Goal: Navigation & Orientation: Find specific page/section

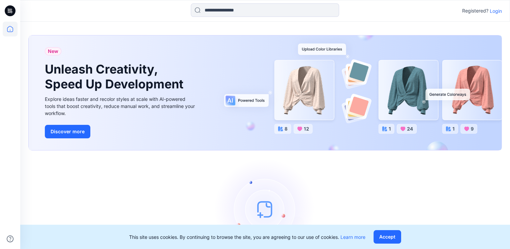
click at [498, 9] on p "Login" at bounding box center [496, 10] width 12 height 7
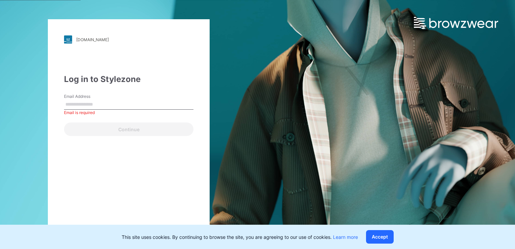
click at [146, 104] on input "Email Address" at bounding box center [129, 105] width 130 height 10
type input "**********"
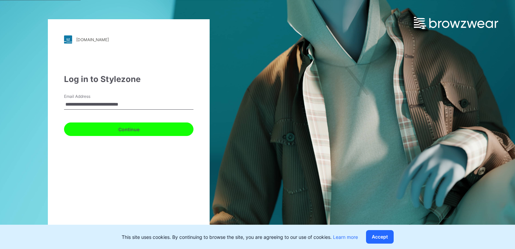
click at [134, 127] on button "Continue" at bounding box center [129, 128] width 130 height 13
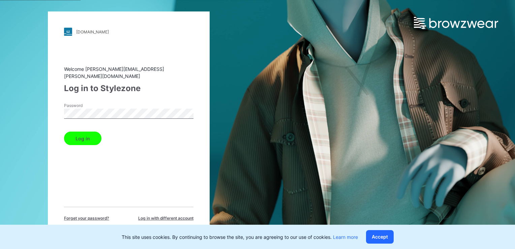
click at [90, 138] on button "Log in" at bounding box center [82, 138] width 37 height 13
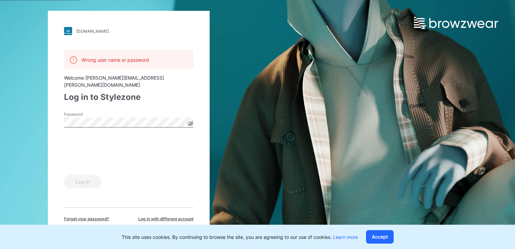
click at [103, 112] on label "Password" at bounding box center [87, 114] width 47 height 6
click at [190, 121] on icon at bounding box center [190, 123] width 5 height 5
click at [82, 179] on button "Log in" at bounding box center [82, 181] width 37 height 13
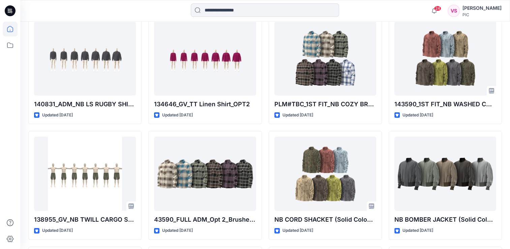
scroll to position [2177, 0]
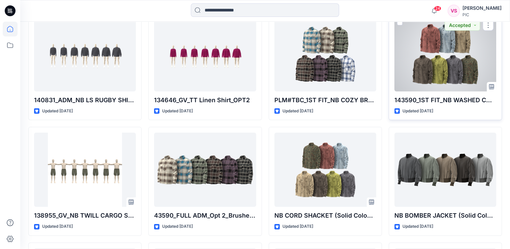
click at [440, 50] on div at bounding box center [446, 54] width 102 height 74
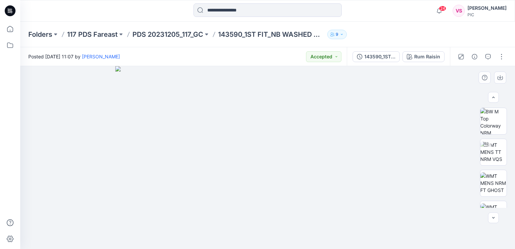
scroll to position [51, 0]
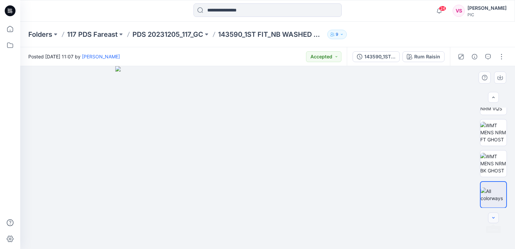
click at [493, 220] on icon "button" at bounding box center [493, 217] width 5 height 5
click at [494, 218] on icon "button" at bounding box center [494, 217] width 2 height 1
click at [495, 217] on icon "button" at bounding box center [494, 217] width 2 height 1
click at [499, 78] on icon "button" at bounding box center [500, 77] width 5 height 5
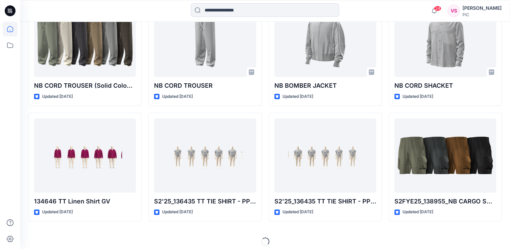
scroll to position [2356, 0]
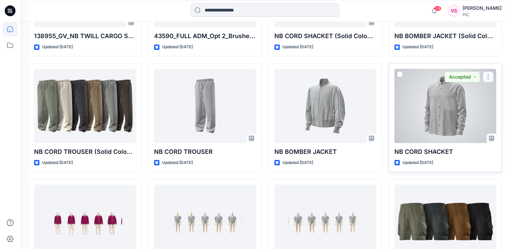
click at [488, 73] on button "button" at bounding box center [488, 77] width 11 height 11
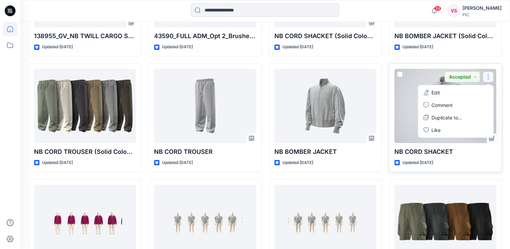
click at [401, 118] on div at bounding box center [446, 106] width 102 height 74
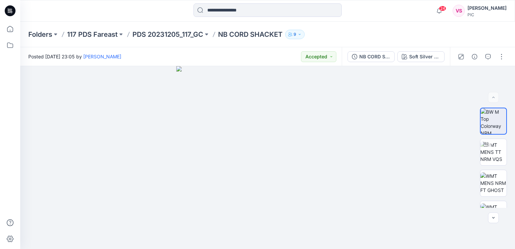
click at [302, 34] on icon "button" at bounding box center [300, 34] width 4 height 4
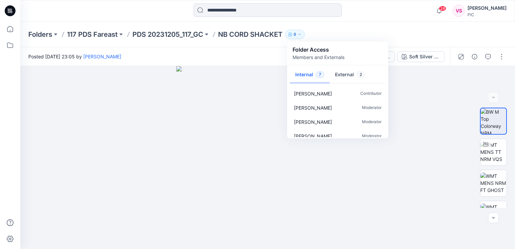
click at [377, 32] on div "Folders 117 PDS Fareast PDS 20231205_117_GC NB CORD SHACKET 9 Folder Access Mem…" at bounding box center [241, 34] width 426 height 9
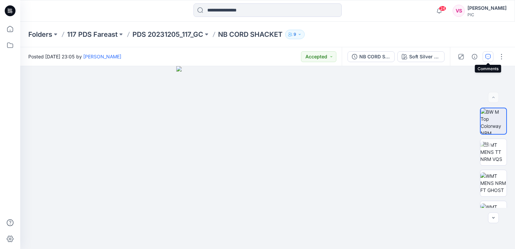
click at [488, 56] on icon "button" at bounding box center [488, 56] width 5 height 5
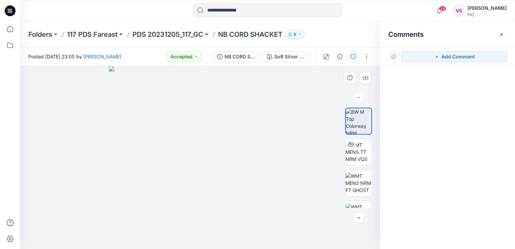
scroll to position [20, 0]
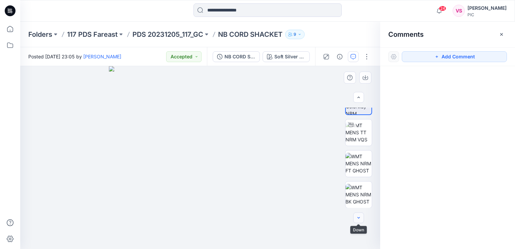
click at [359, 220] on icon "button" at bounding box center [358, 217] width 5 height 5
drag, startPoint x: 502, startPoint y: 33, endPoint x: 507, endPoint y: 54, distance: 20.7
click at [502, 34] on icon "button" at bounding box center [502, 34] width 3 height 3
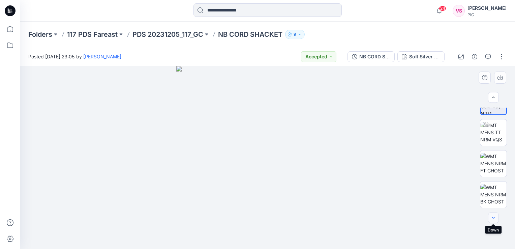
click at [496, 222] on button "button" at bounding box center [493, 218] width 11 height 11
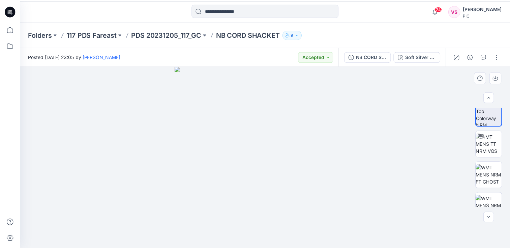
scroll to position [0, 0]
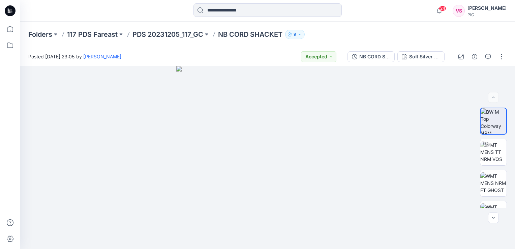
click at [7, 7] on icon at bounding box center [10, 10] width 11 height 11
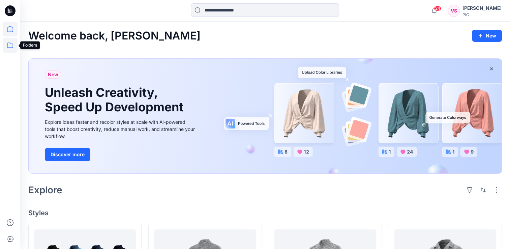
click at [11, 45] on icon at bounding box center [10, 45] width 15 height 15
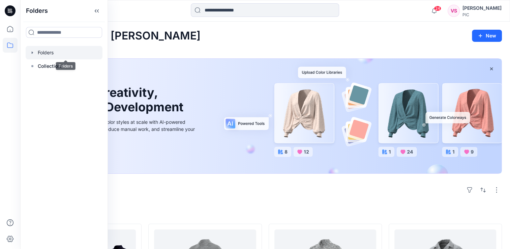
click at [49, 52] on div at bounding box center [64, 52] width 77 height 13
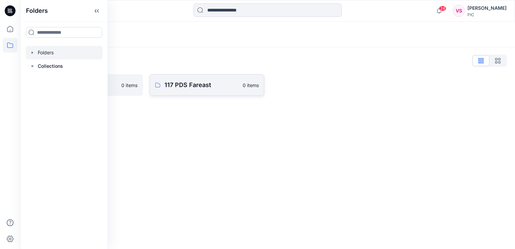
click at [187, 86] on p "117 PDS Fareast" at bounding box center [202, 84] width 74 height 9
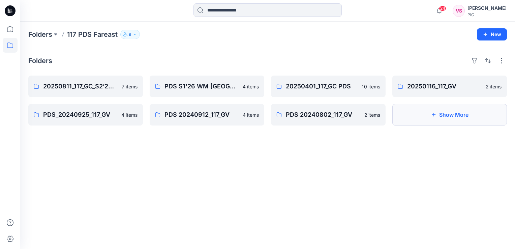
click at [442, 115] on button "Show More" at bounding box center [450, 115] width 115 height 22
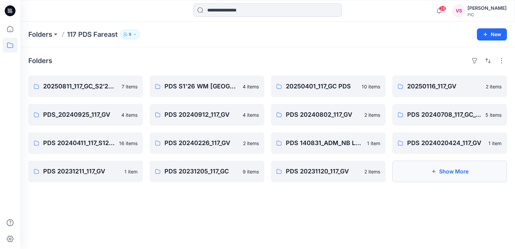
click at [450, 171] on button "Show More" at bounding box center [450, 172] width 115 height 22
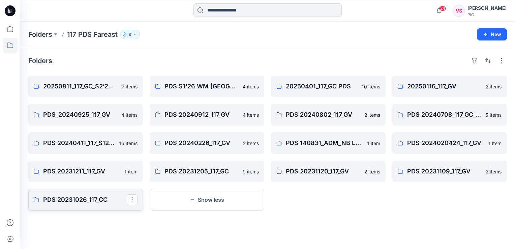
click at [98, 204] on p "PDS 20231026_117_CC" at bounding box center [85, 199] width 84 height 9
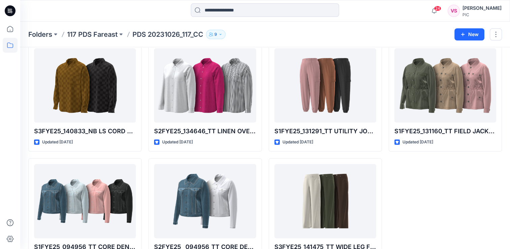
scroll to position [270, 0]
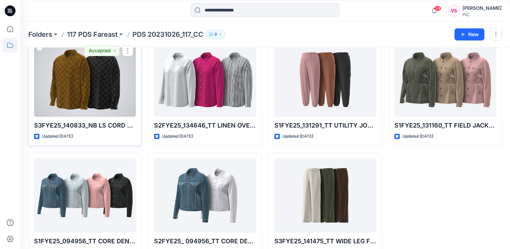
click at [99, 124] on p "S3FYE25_140833_NB LS CORD SHIRT" at bounding box center [85, 125] width 102 height 9
click at [74, 85] on div at bounding box center [85, 80] width 102 height 74
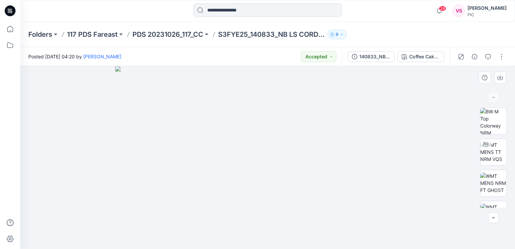
scroll to position [51, 0]
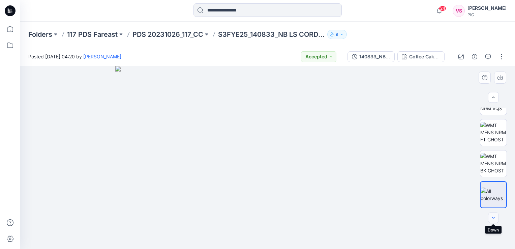
click at [496, 220] on icon "button" at bounding box center [493, 217] width 5 height 5
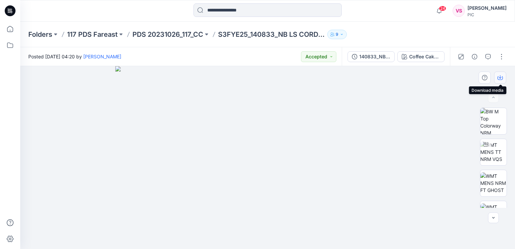
click at [501, 78] on icon "button" at bounding box center [500, 76] width 3 height 3
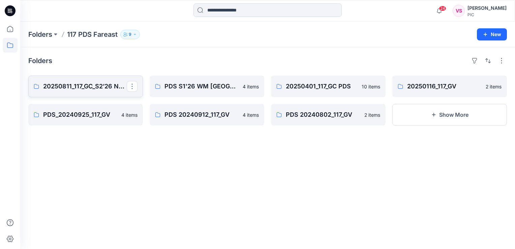
click at [81, 90] on p "20250811_117_GC_S2’26 NOBO Men’s" at bounding box center [85, 86] width 84 height 9
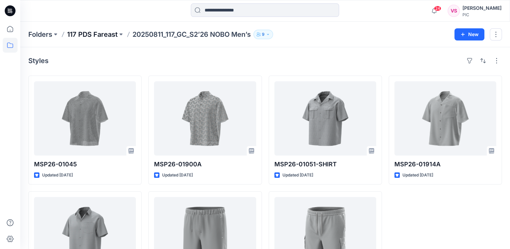
click at [90, 35] on p "117 PDS Fareast" at bounding box center [92, 34] width 51 height 9
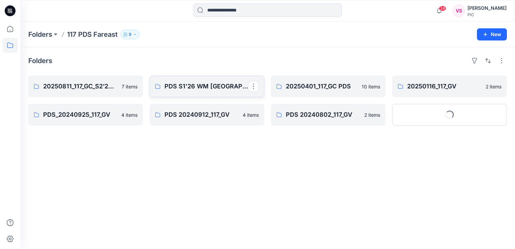
click at [204, 90] on p "PDS S1'26 WM [GEOGRAPHIC_DATA] 20250522_117_GC" at bounding box center [207, 86] width 84 height 9
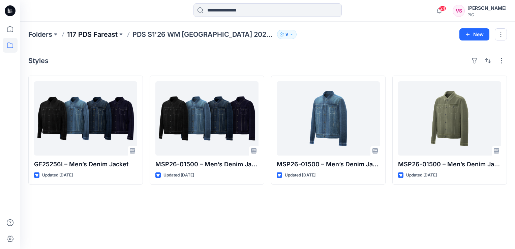
click at [93, 31] on p "117 PDS Fareast" at bounding box center [92, 34] width 51 height 9
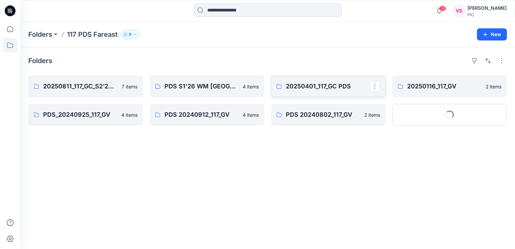
click at [313, 90] on p "20250401_117_GC PDS" at bounding box center [328, 86] width 84 height 9
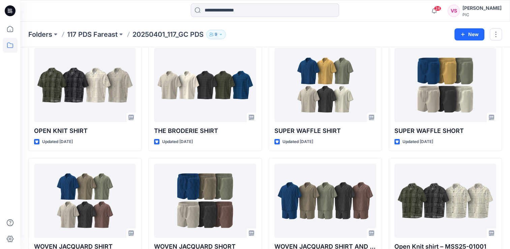
scroll to position [34, 0]
click at [96, 33] on p "117 PDS Fareast" at bounding box center [92, 34] width 51 height 9
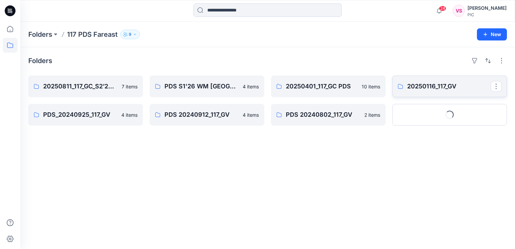
click at [434, 89] on p "20250116_117_GV" at bounding box center [450, 86] width 84 height 9
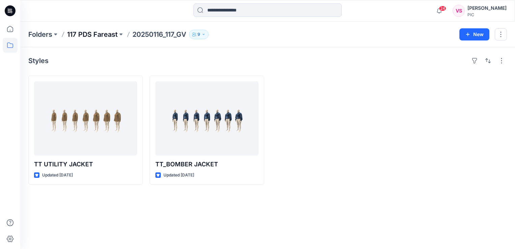
click at [88, 32] on p "117 PDS Fareast" at bounding box center [92, 34] width 51 height 9
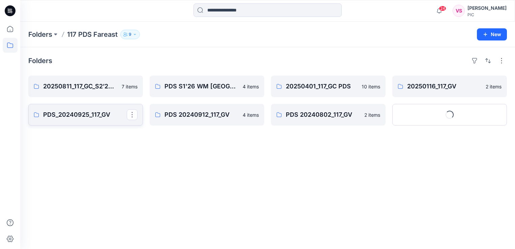
click at [88, 116] on p "PDS_20240925_117_GV" at bounding box center [85, 114] width 84 height 9
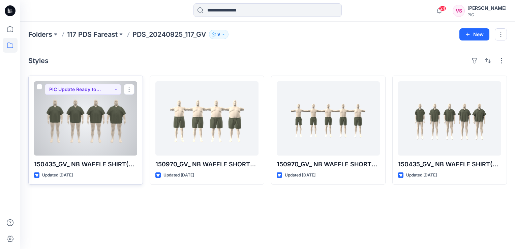
click at [88, 124] on div at bounding box center [85, 118] width 103 height 74
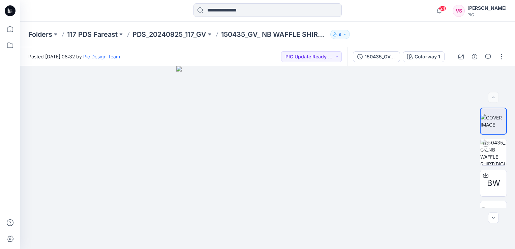
click at [408, 14] on div "24 Notifications Pic Design Team shared GE25256L– Men’s Denim Jacket in PDS S1'…" at bounding box center [267, 10] width 495 height 15
